Goal: Task Accomplishment & Management: Use online tool/utility

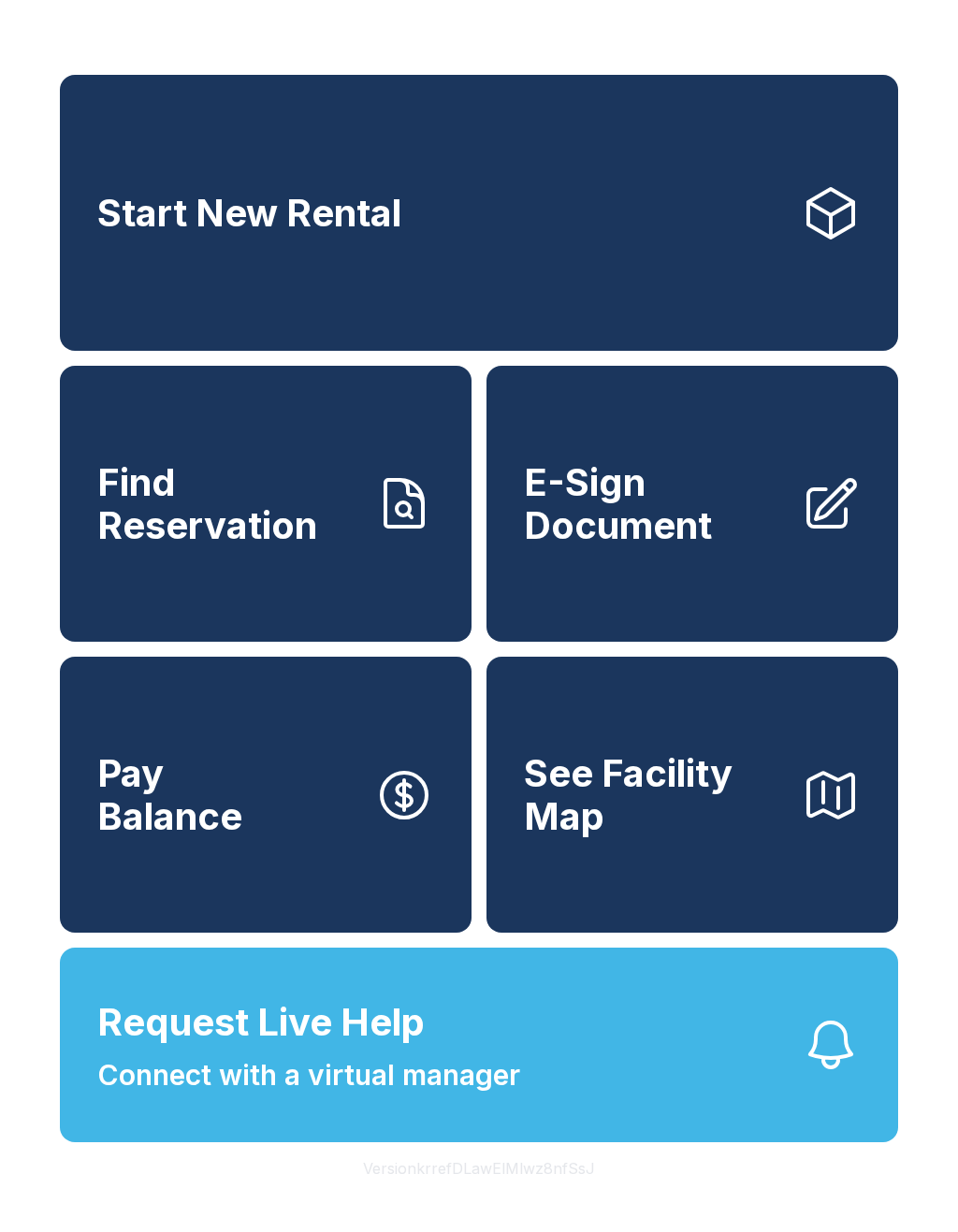
click at [952, 662] on div "Start New Rental Find Reservation E-Sign Document Pay Balance See Facility Map …" at bounding box center [479, 616] width 958 height 1232
click at [952, 393] on div "Start New Rental Find Reservation E-Sign Document Pay Balance See Facility Map …" at bounding box center [479, 616] width 958 height 1232
click at [746, 524] on span "E-Sign Document" at bounding box center [655, 503] width 262 height 85
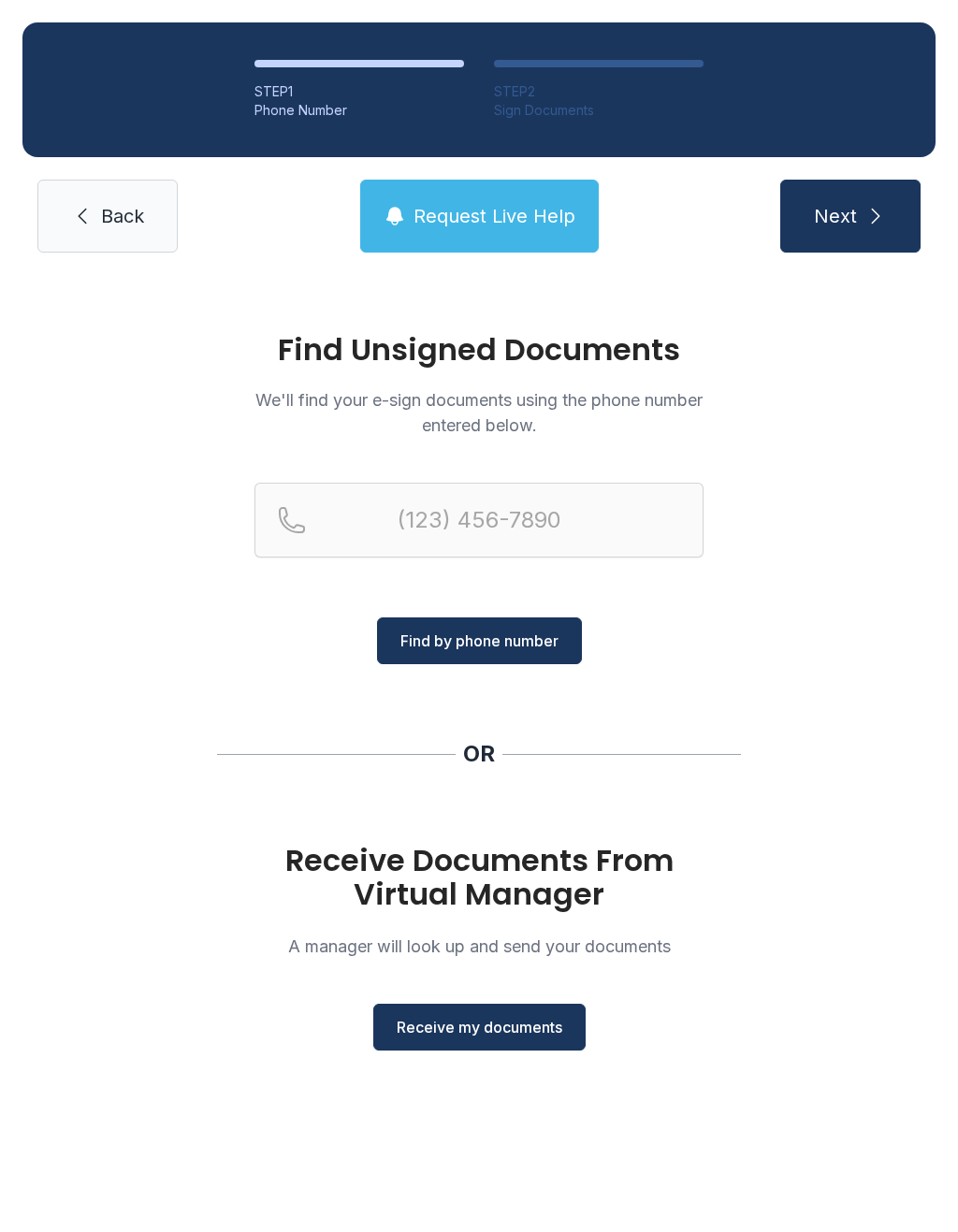
click at [494, 1043] on button "Receive my documents" at bounding box center [479, 1027] width 212 height 47
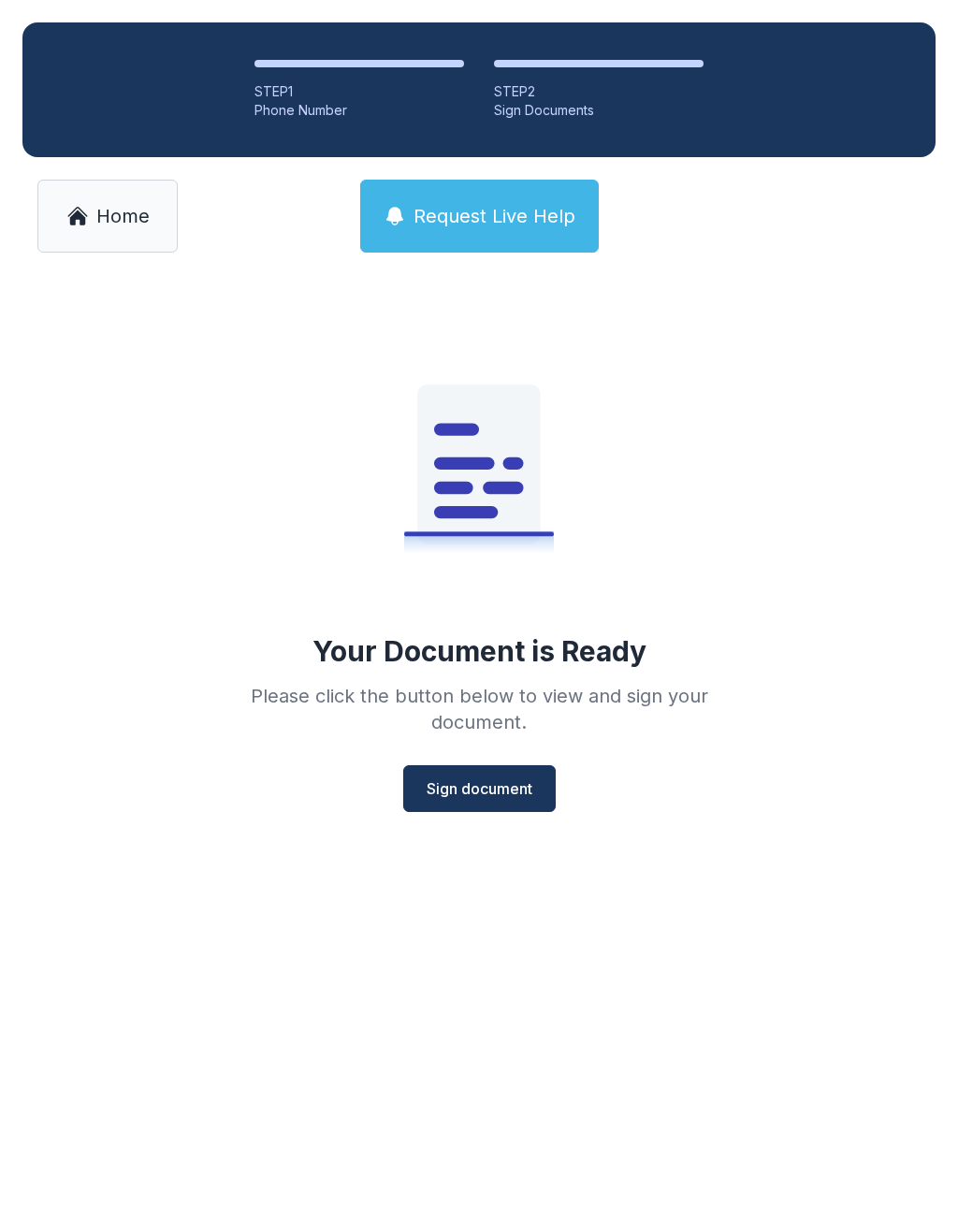
click at [462, 796] on span "Sign document" at bounding box center [479, 789] width 106 height 23
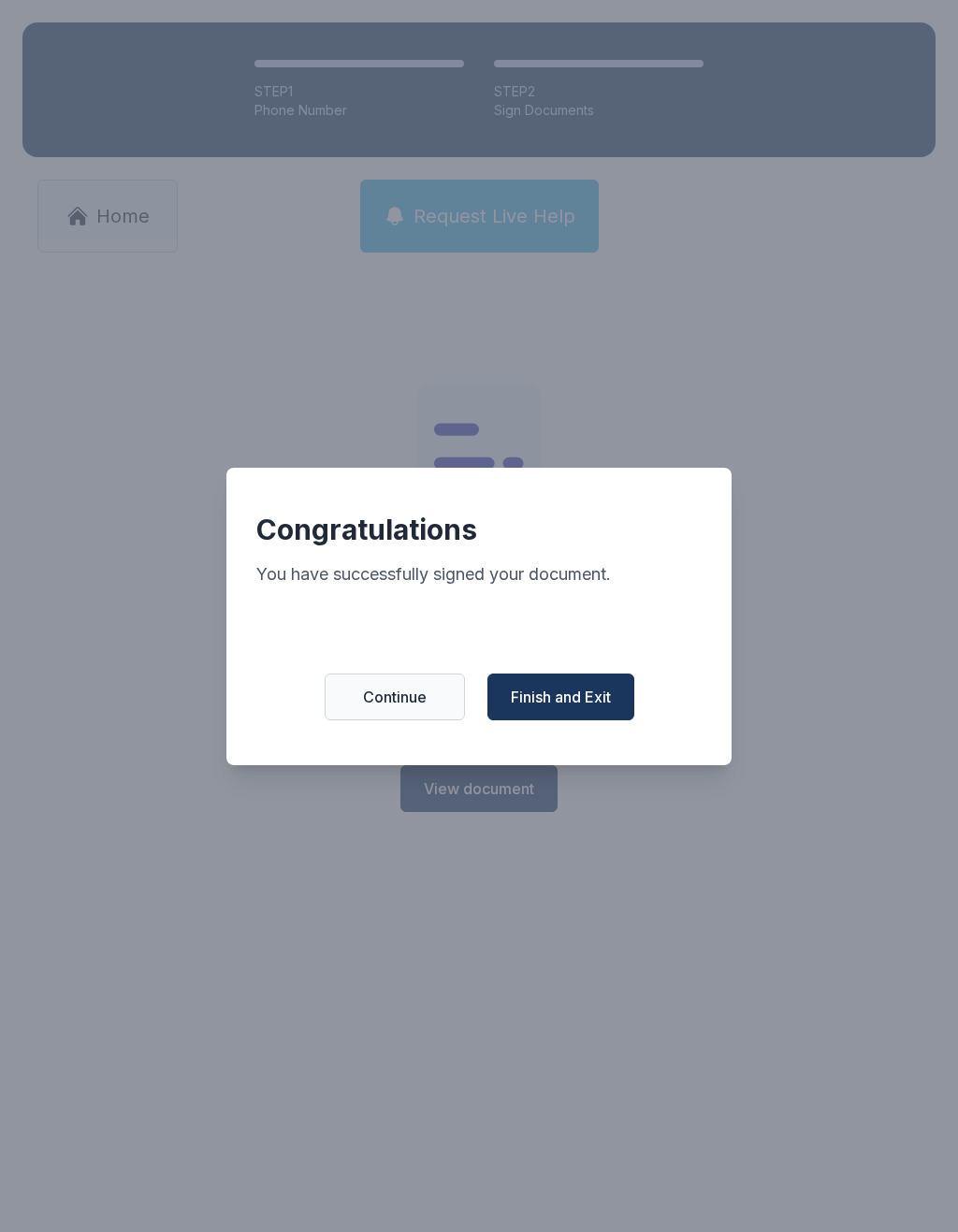
click at [605, 708] on span "Finish and Exit" at bounding box center [561, 697] width 100 height 23
